Goal: Task Accomplishment & Management: Manage account settings

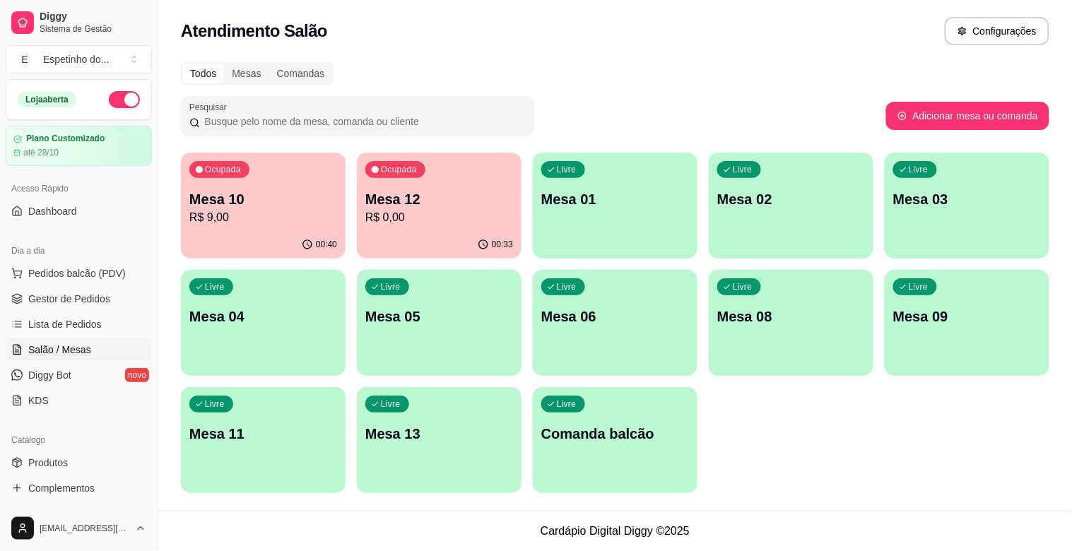
click at [399, 223] on p "R$ 0,00" at bounding box center [439, 217] width 148 height 17
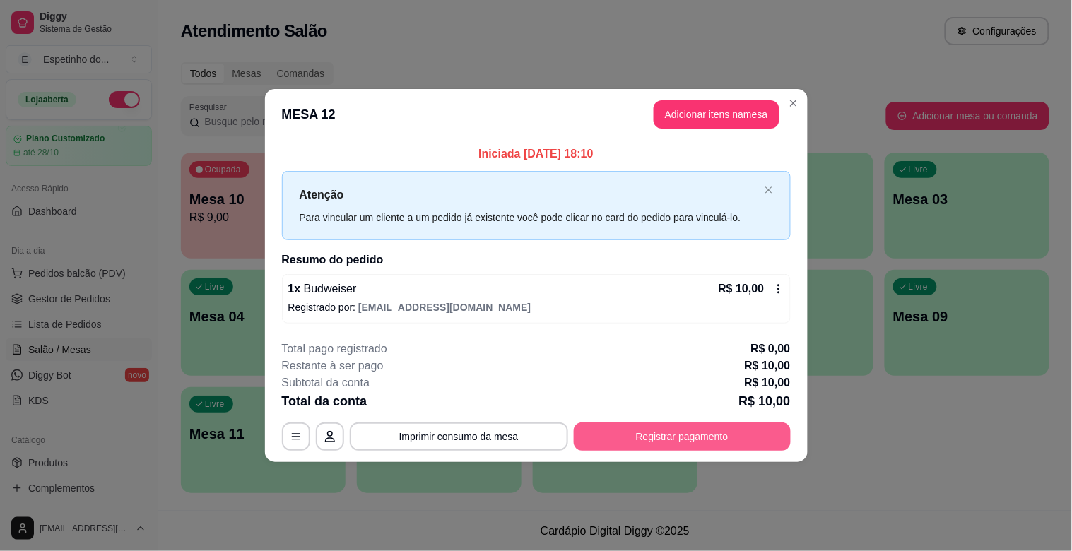
click at [779, 433] on button "Registrar pagamento" at bounding box center [682, 437] width 217 height 28
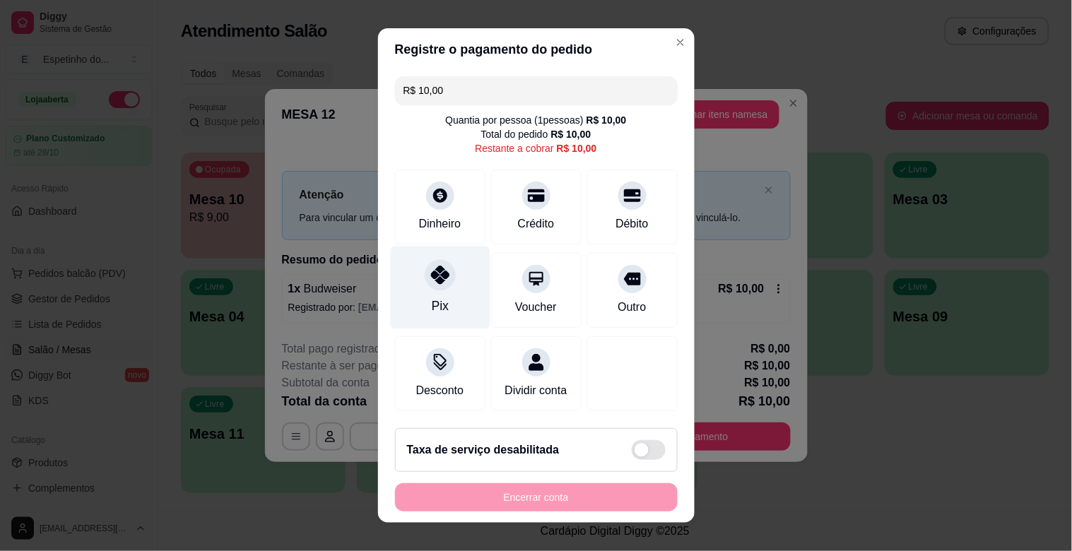
click at [434, 278] on icon at bounding box center [439, 275] width 18 height 18
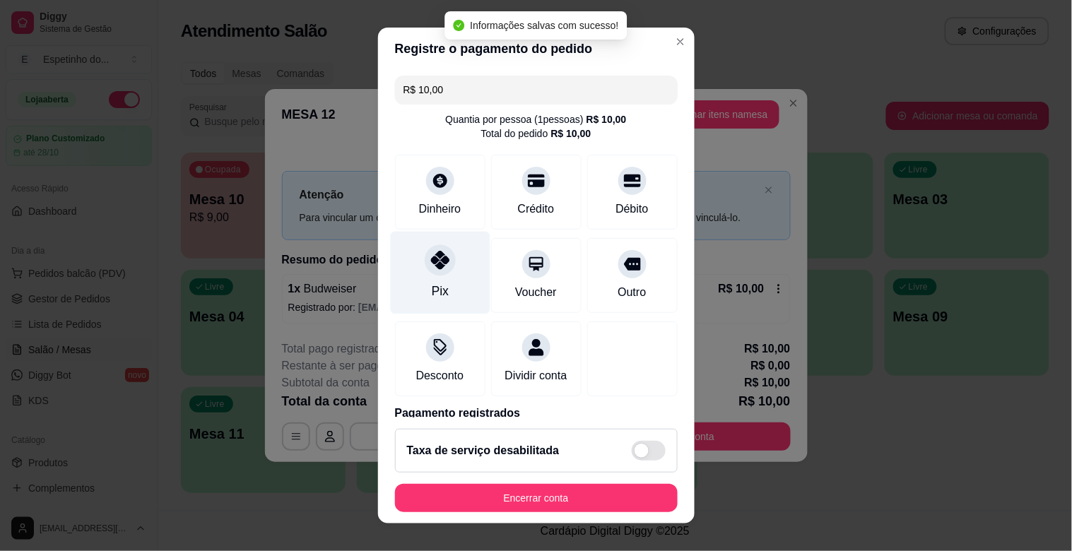
type input "R$ 0,00"
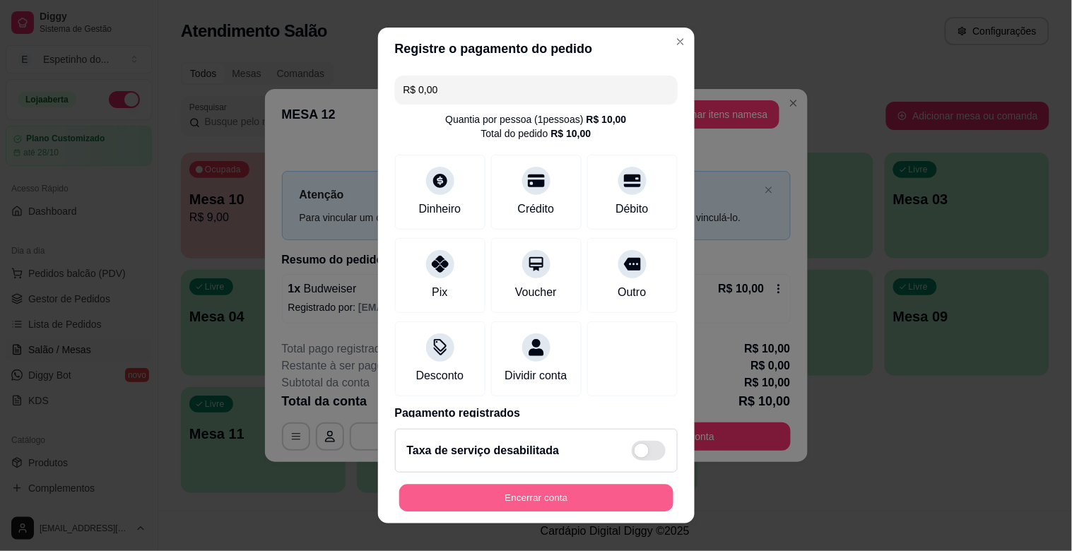
click at [449, 499] on button "Encerrar conta" at bounding box center [536, 499] width 274 height 28
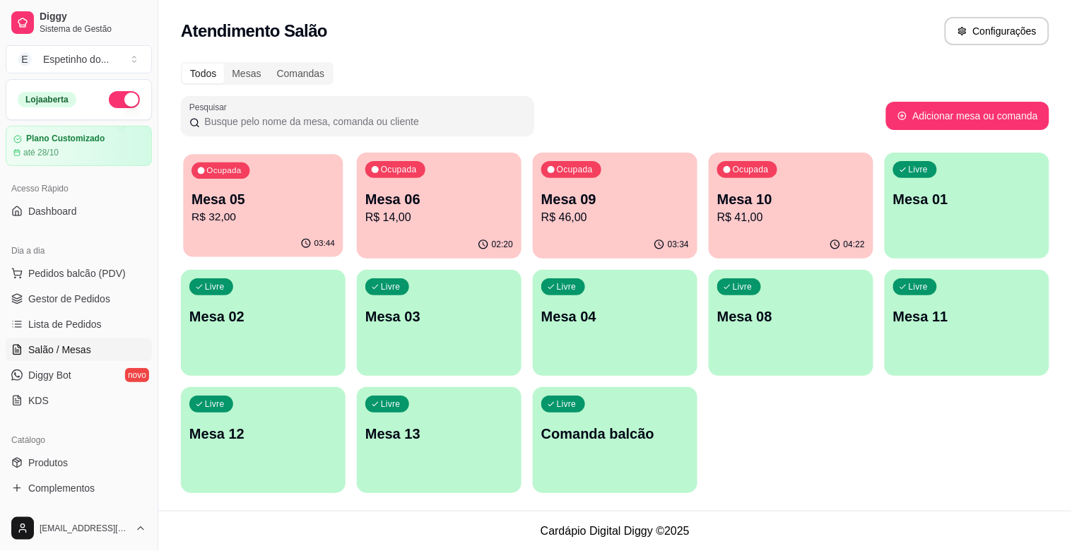
click at [292, 226] on div "Ocupada Mesa 05 R$ 32,00" at bounding box center [263, 192] width 160 height 76
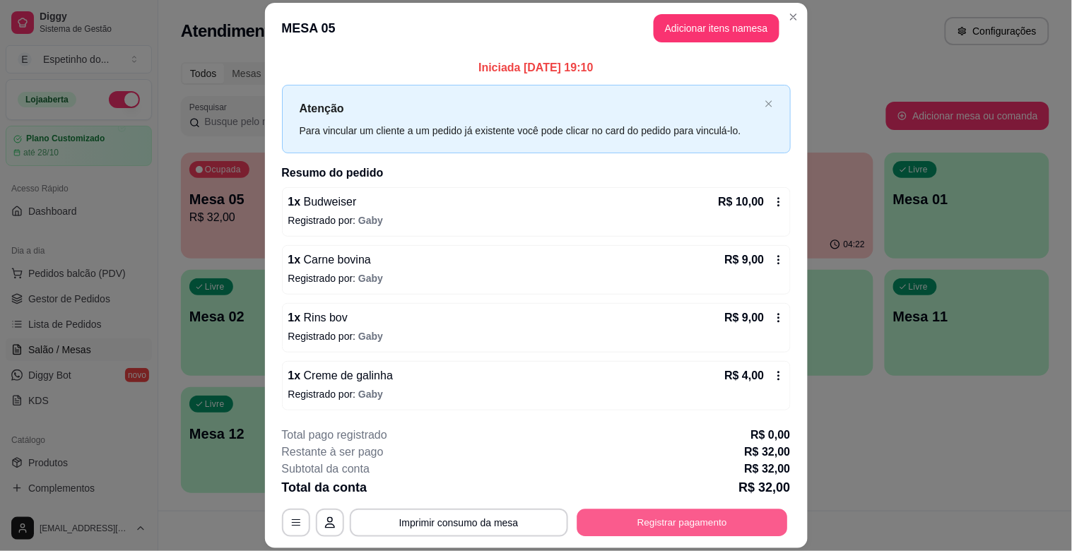
click at [688, 520] on button "Registrar pagamento" at bounding box center [682, 524] width 211 height 28
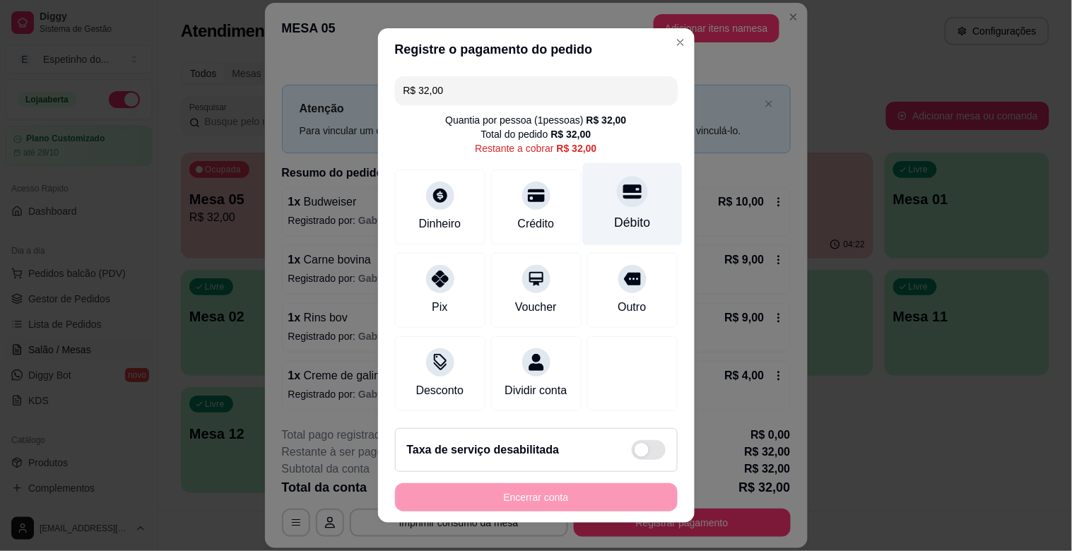
click at [623, 198] on div "Débito" at bounding box center [632, 204] width 100 height 83
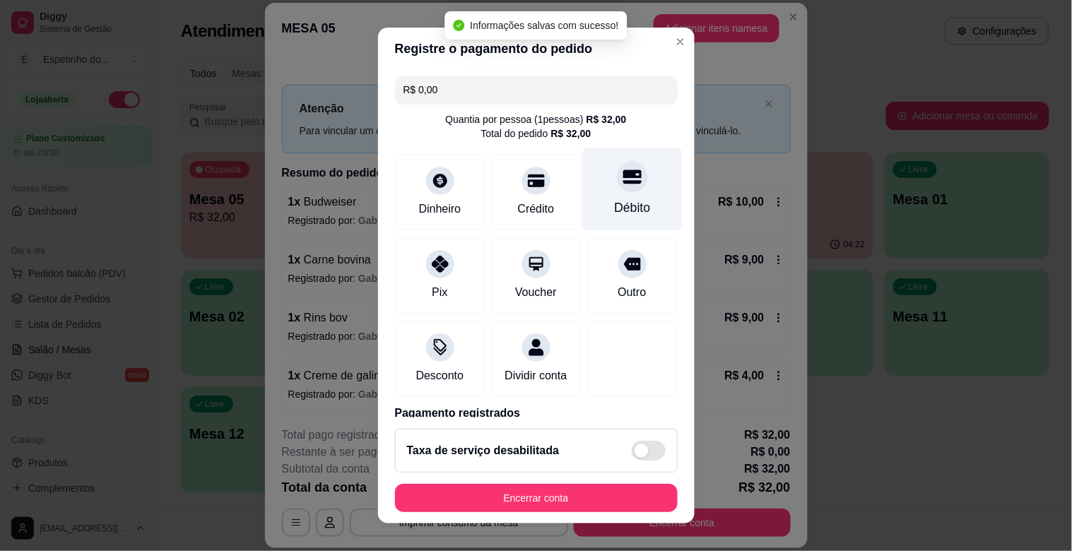
type input "R$ 0,00"
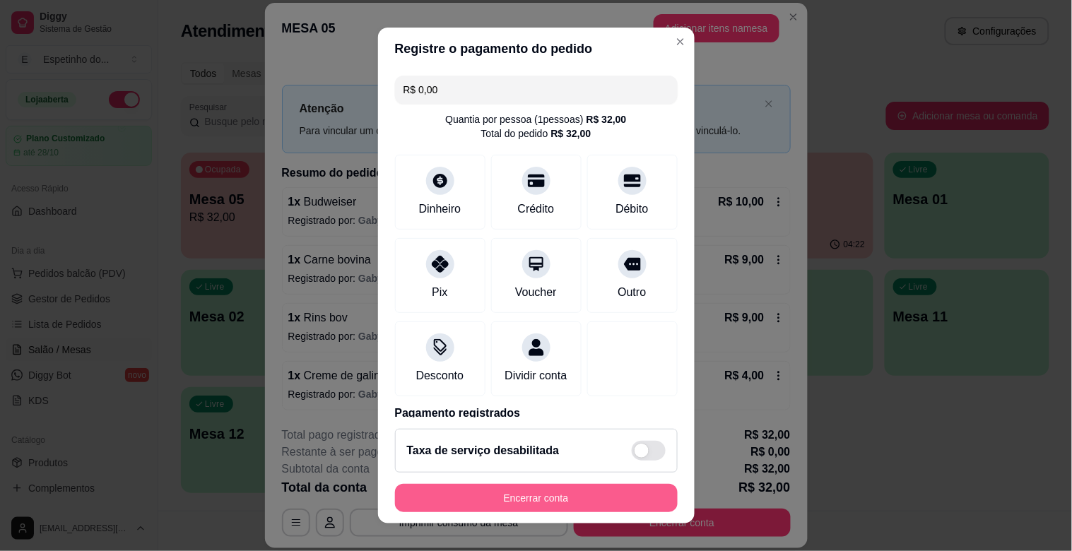
click at [563, 498] on button "Encerrar conta" at bounding box center [536, 498] width 283 height 28
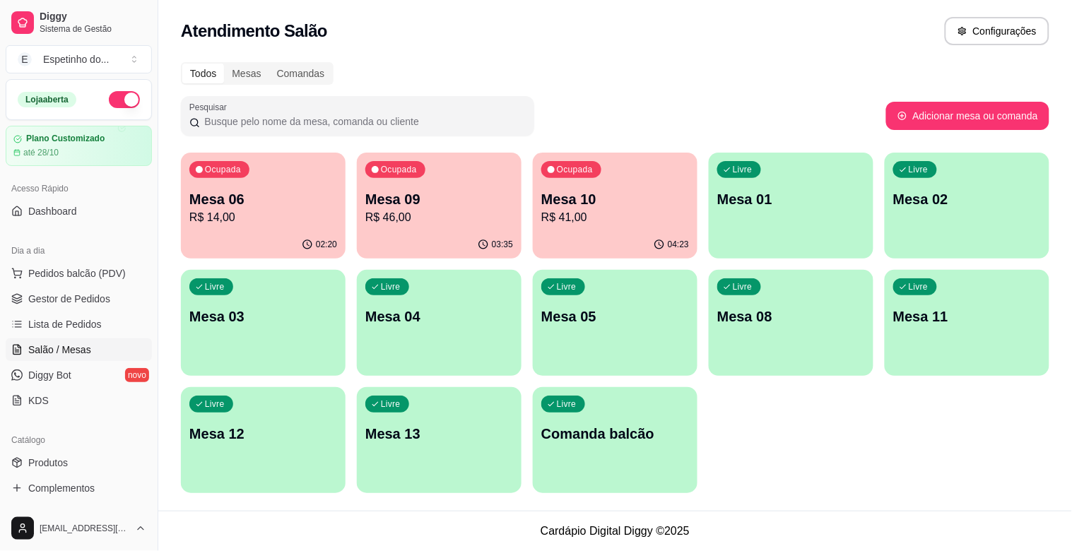
click at [598, 242] on div "04:23" at bounding box center [615, 245] width 165 height 28
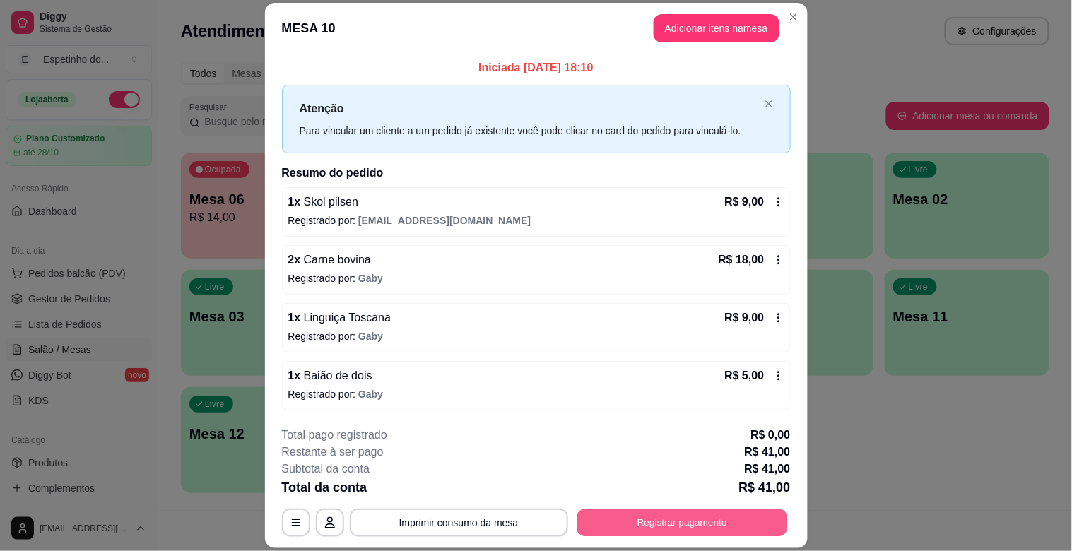
click at [764, 511] on button "Registrar pagamento" at bounding box center [682, 524] width 211 height 28
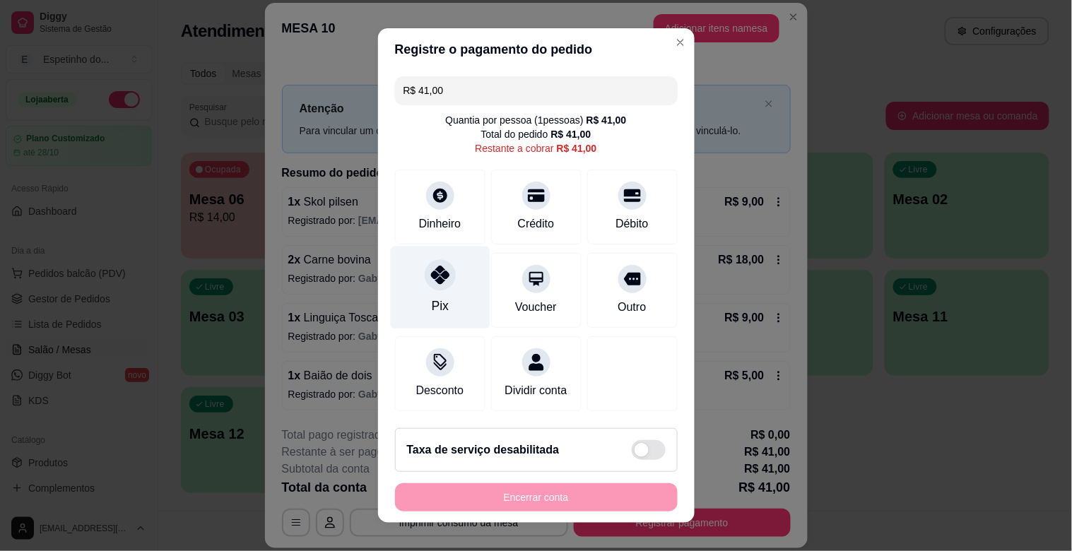
click at [450, 287] on div "Pix" at bounding box center [440, 288] width 100 height 83
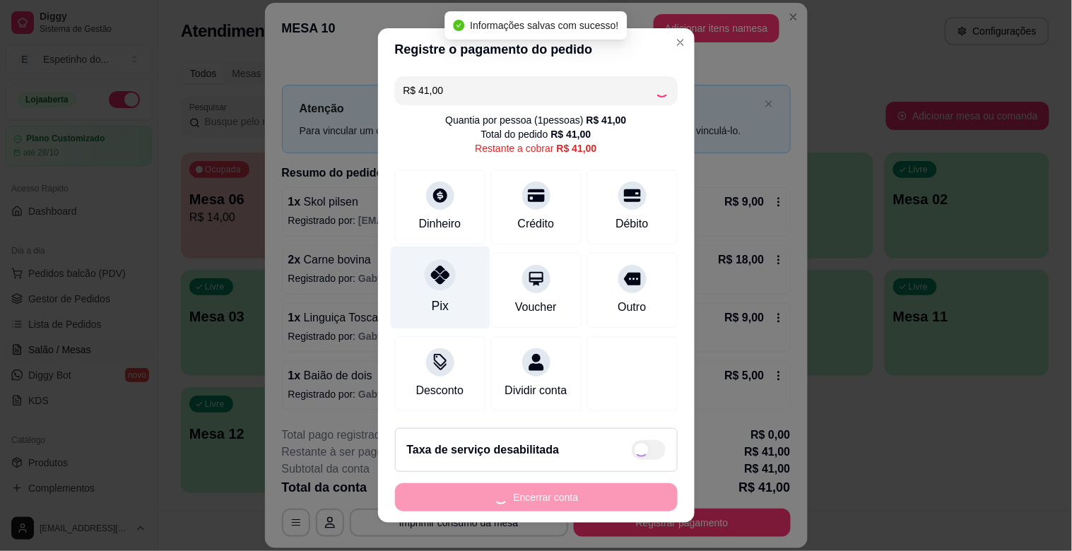
type input "R$ 0,00"
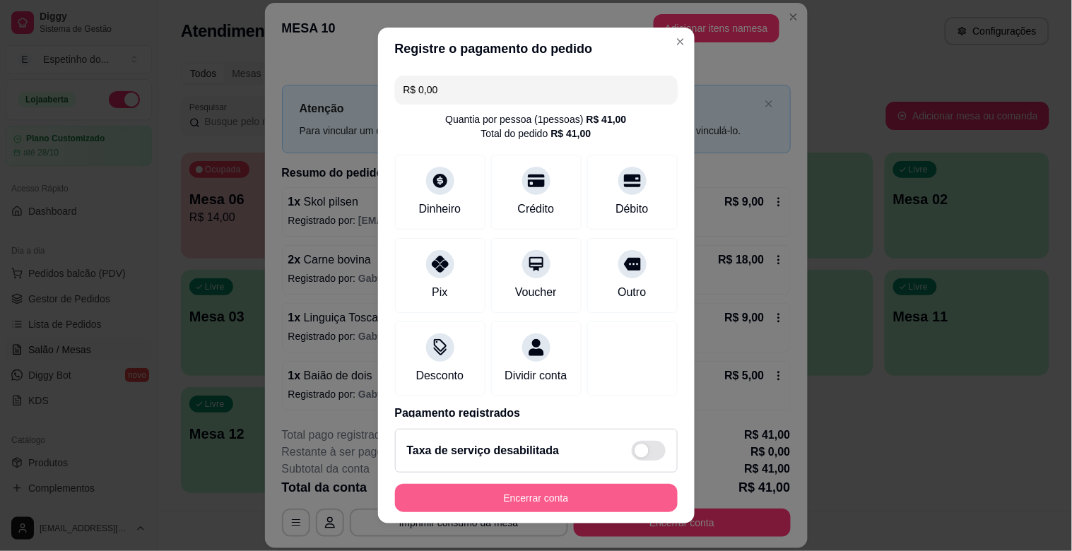
click at [553, 491] on button "Encerrar conta" at bounding box center [536, 498] width 283 height 28
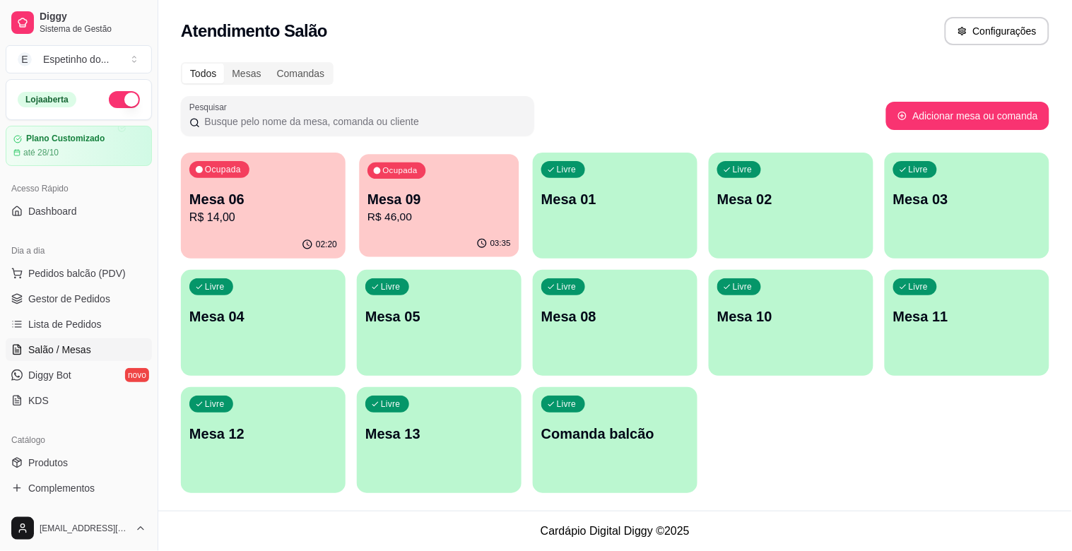
click at [418, 173] on span "Ocupada" at bounding box center [401, 170] width 39 height 11
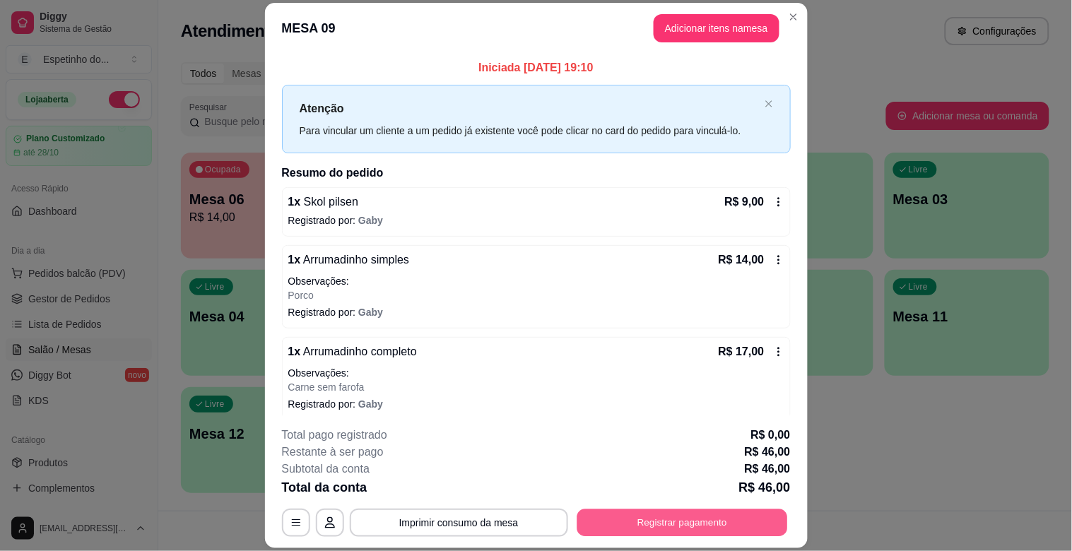
click at [711, 529] on button "Registrar pagamento" at bounding box center [682, 524] width 211 height 28
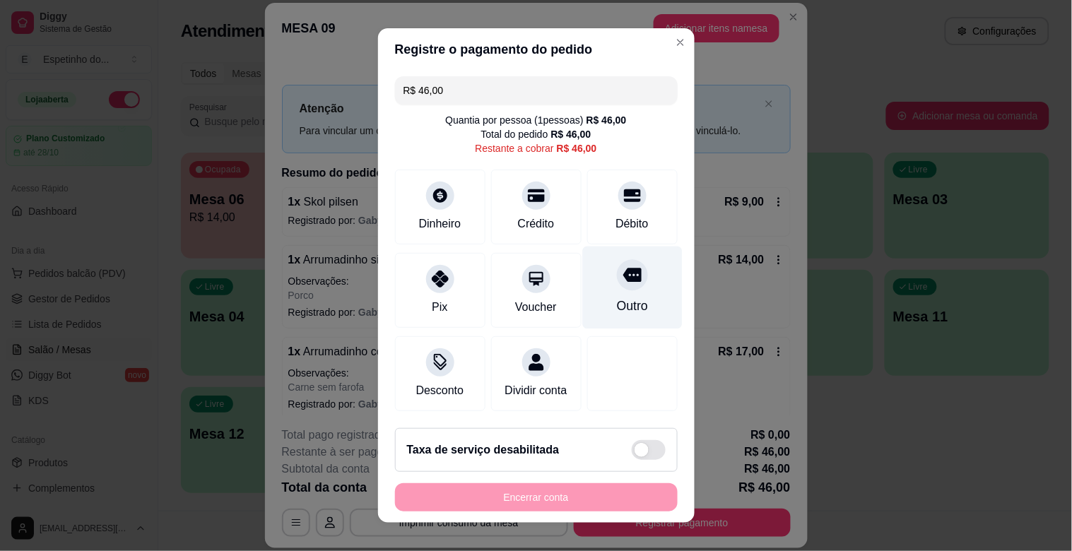
click at [623, 280] on icon at bounding box center [632, 276] width 18 height 14
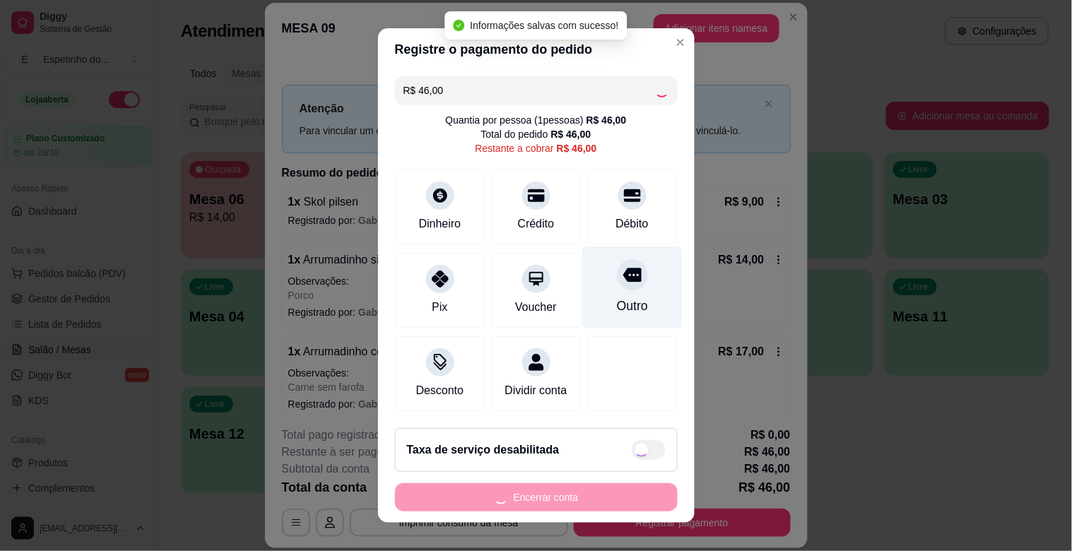
type input "R$ 0,00"
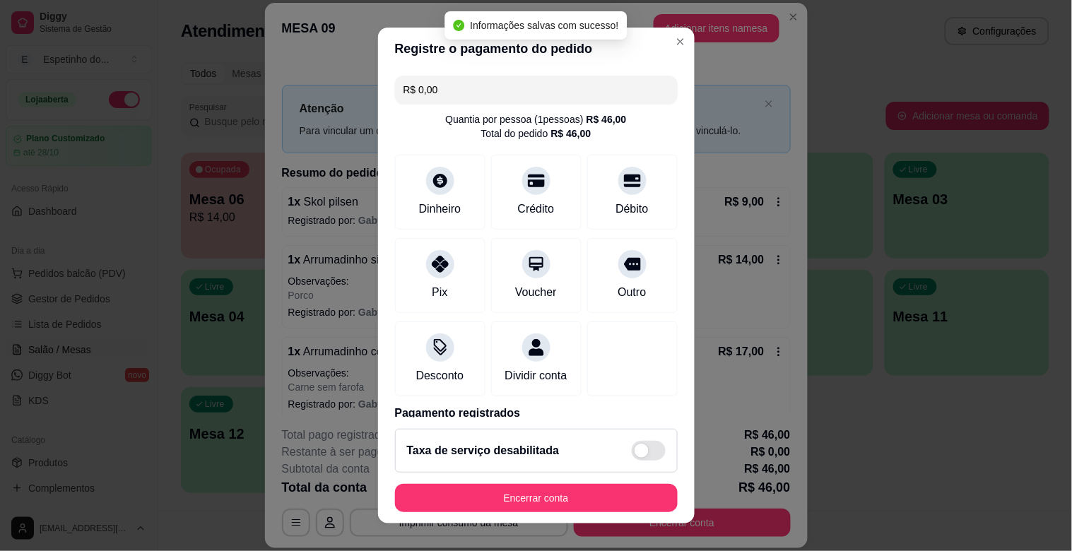
click at [443, 478] on footer "Taxa de serviço desabilitada Encerrar conta" at bounding box center [536, 471] width 317 height 106
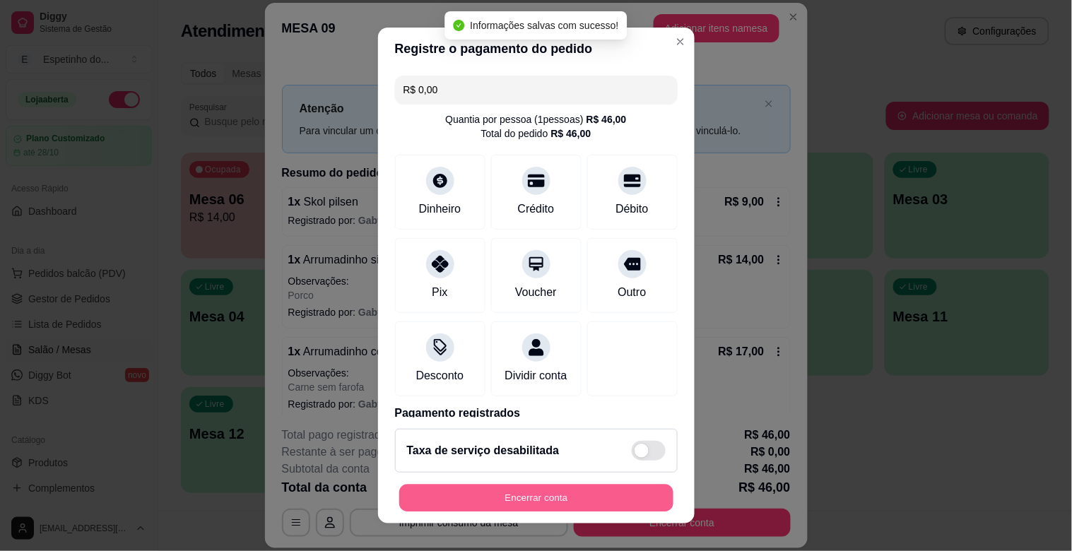
click at [445, 497] on button "Encerrar conta" at bounding box center [536, 499] width 274 height 28
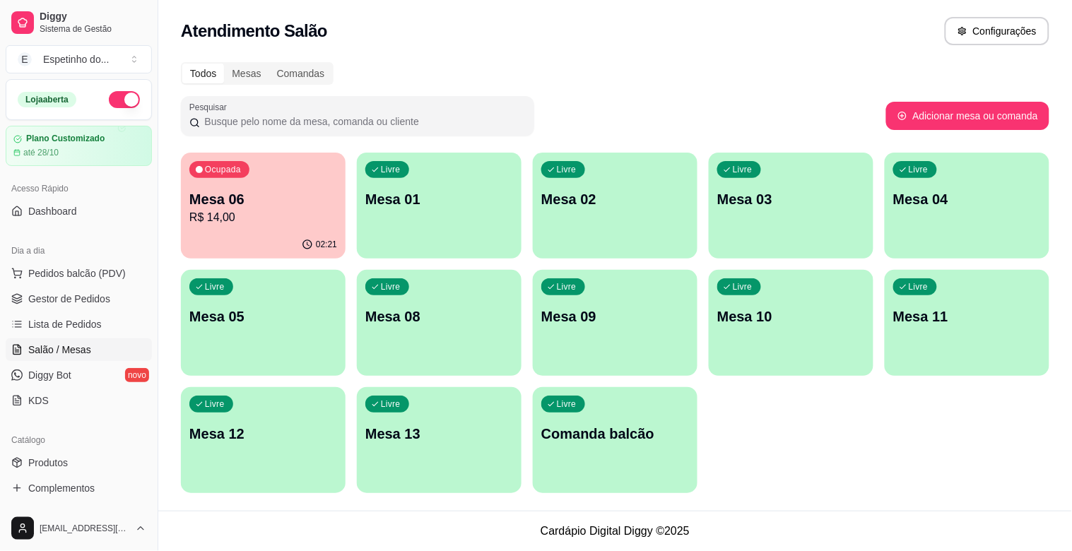
click at [290, 215] on p "R$ 14,00" at bounding box center [263, 217] width 148 height 17
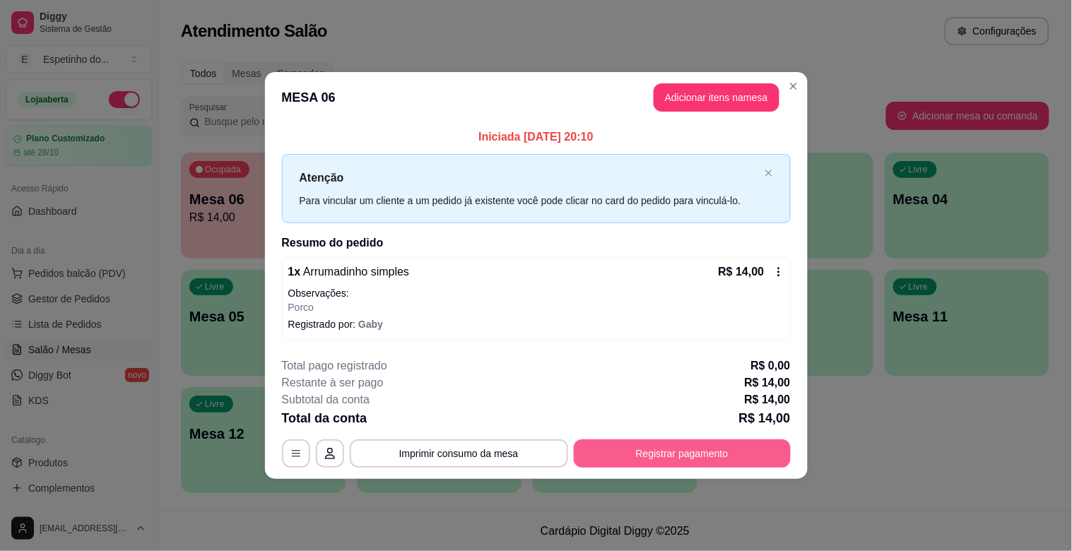
click at [704, 446] on button "Registrar pagamento" at bounding box center [682, 454] width 217 height 28
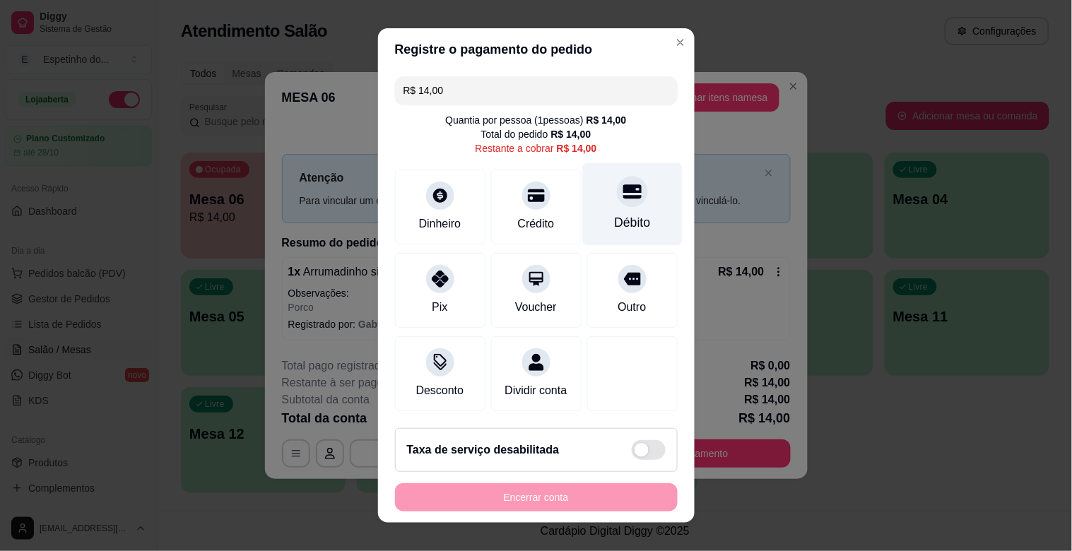
click at [617, 201] on div at bounding box center [632, 191] width 31 height 31
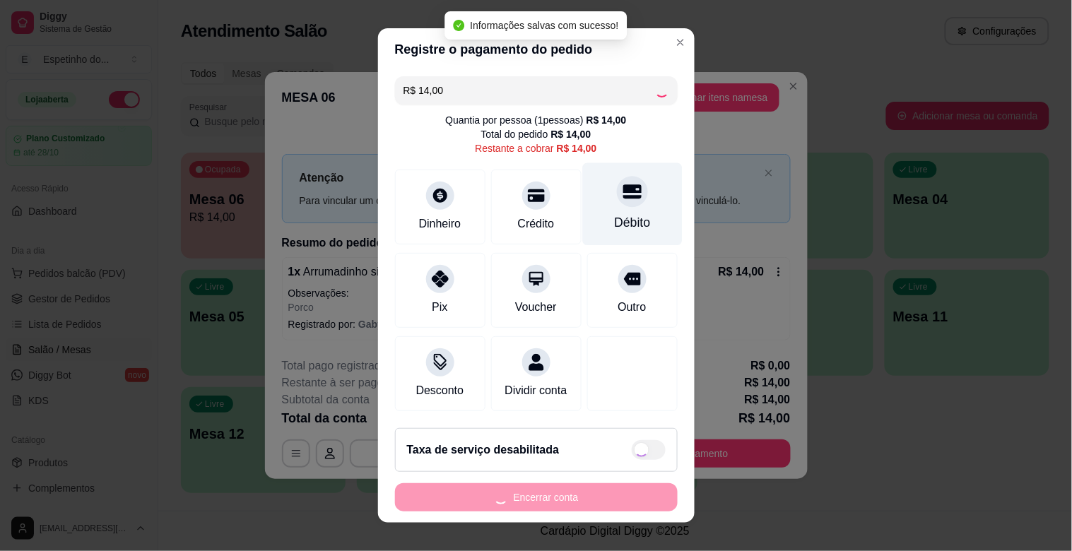
type input "R$ 0,00"
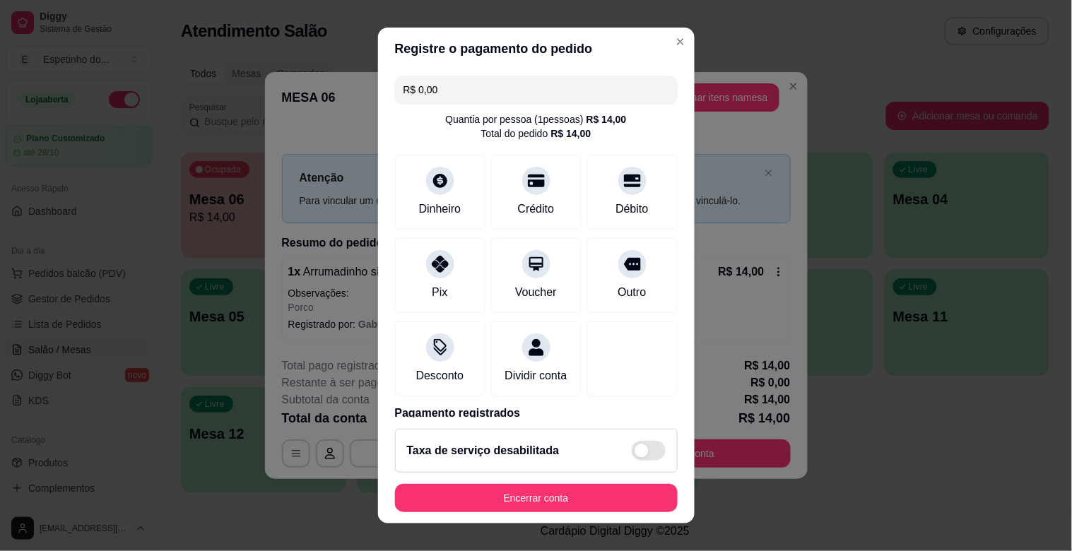
click at [450, 483] on footer "Taxa de serviço desabilitada Encerrar conta" at bounding box center [536, 471] width 317 height 106
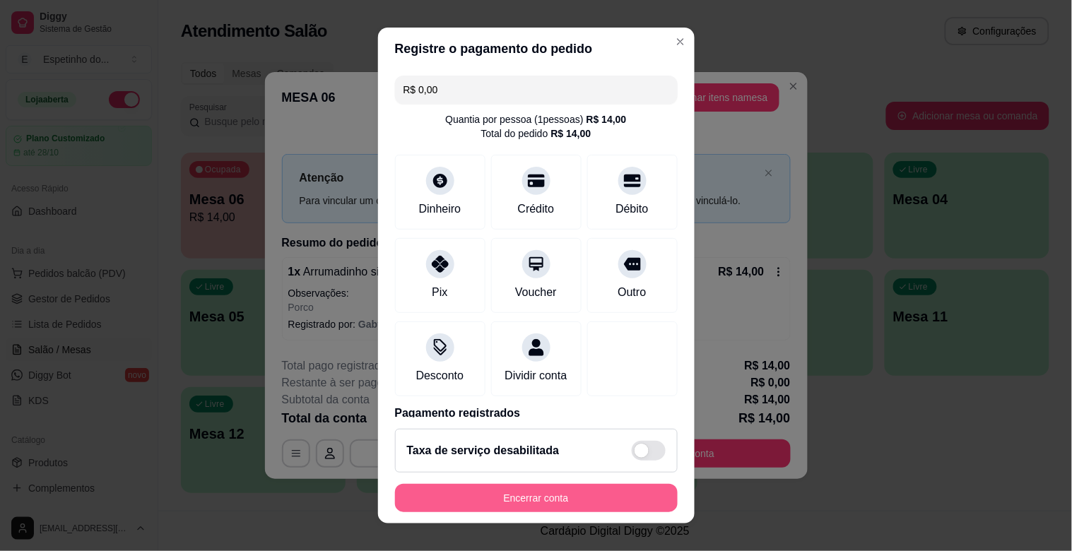
click at [457, 495] on button "Encerrar conta" at bounding box center [536, 498] width 283 height 28
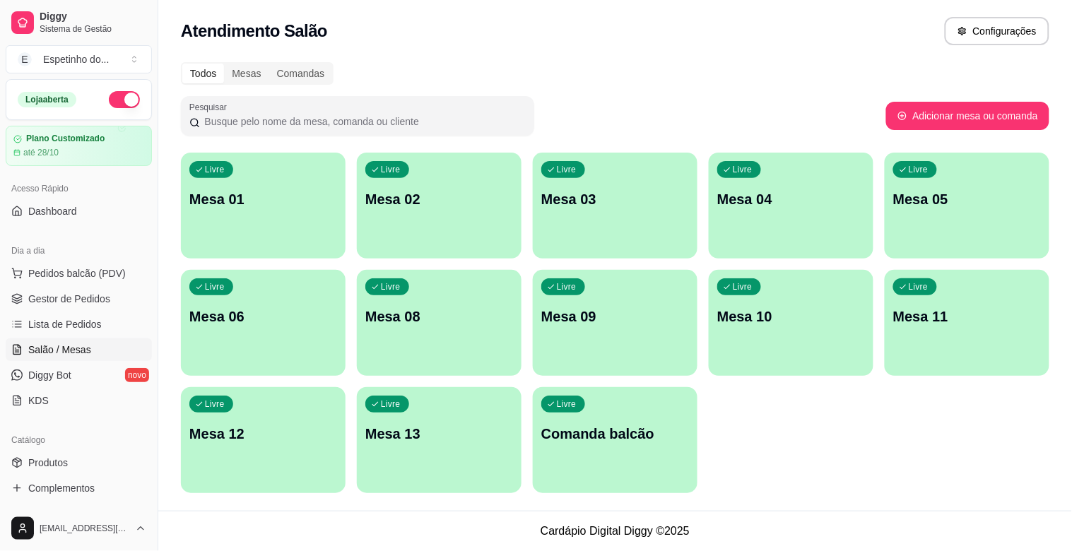
click at [90, 90] on div "Loja aberta" at bounding box center [78, 100] width 145 height 40
click at [92, 92] on div "Loja aberta" at bounding box center [79, 99] width 122 height 17
click at [109, 96] on button "button" at bounding box center [124, 99] width 31 height 17
